Goal: Information Seeking & Learning: Learn about a topic

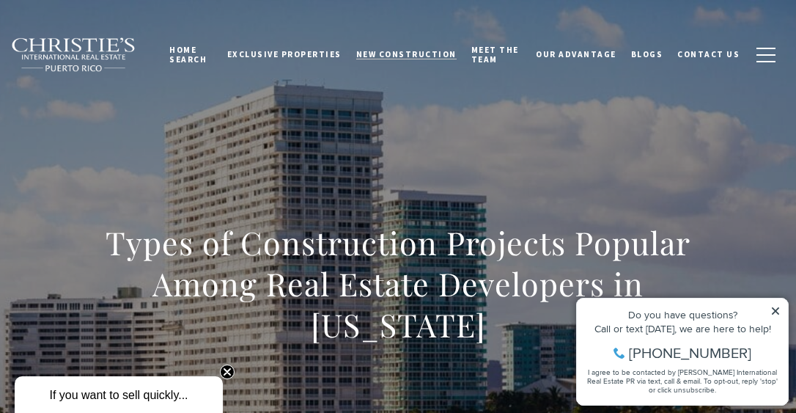
click at [375, 50] on span "New Construction" at bounding box center [406, 54] width 100 height 10
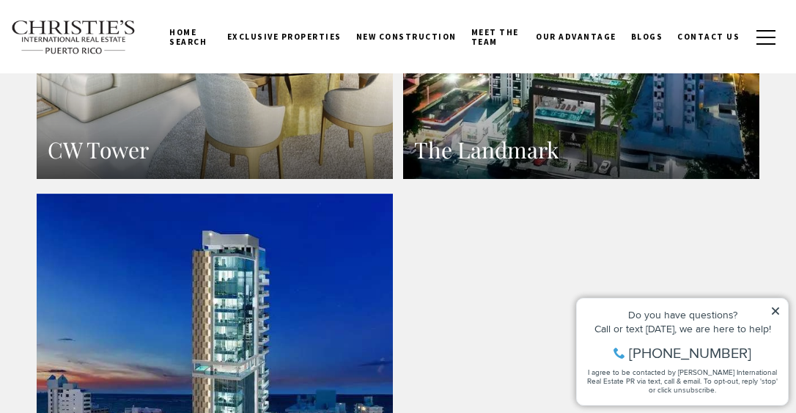
scroll to position [1686, 0]
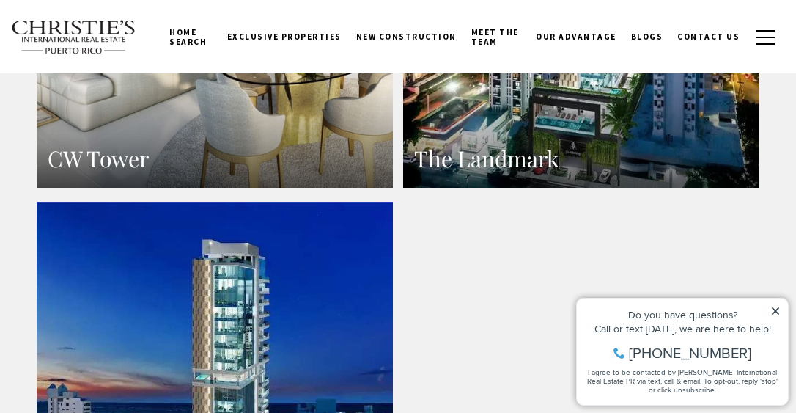
click at [208, 255] on link at bounding box center [215, 419] width 356 height 435
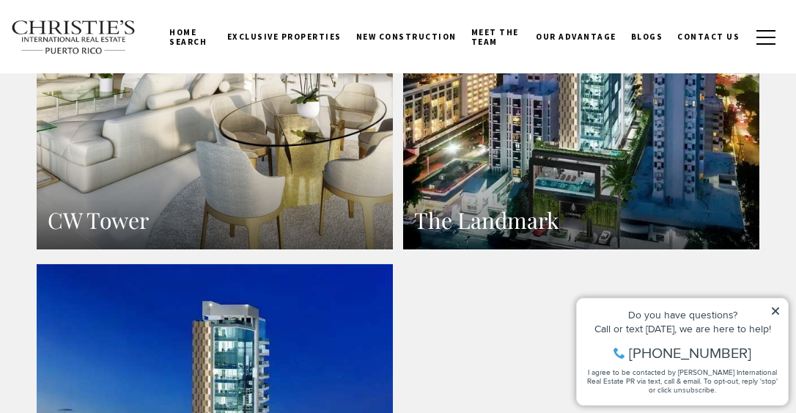
scroll to position [1539, 0]
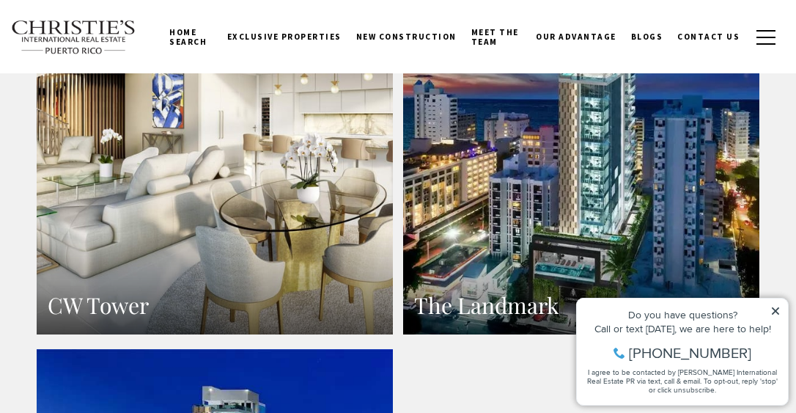
click at [563, 181] on link "The Landmark" at bounding box center [581, 116] width 356 height 435
